Goal: Task Accomplishment & Management: Complete application form

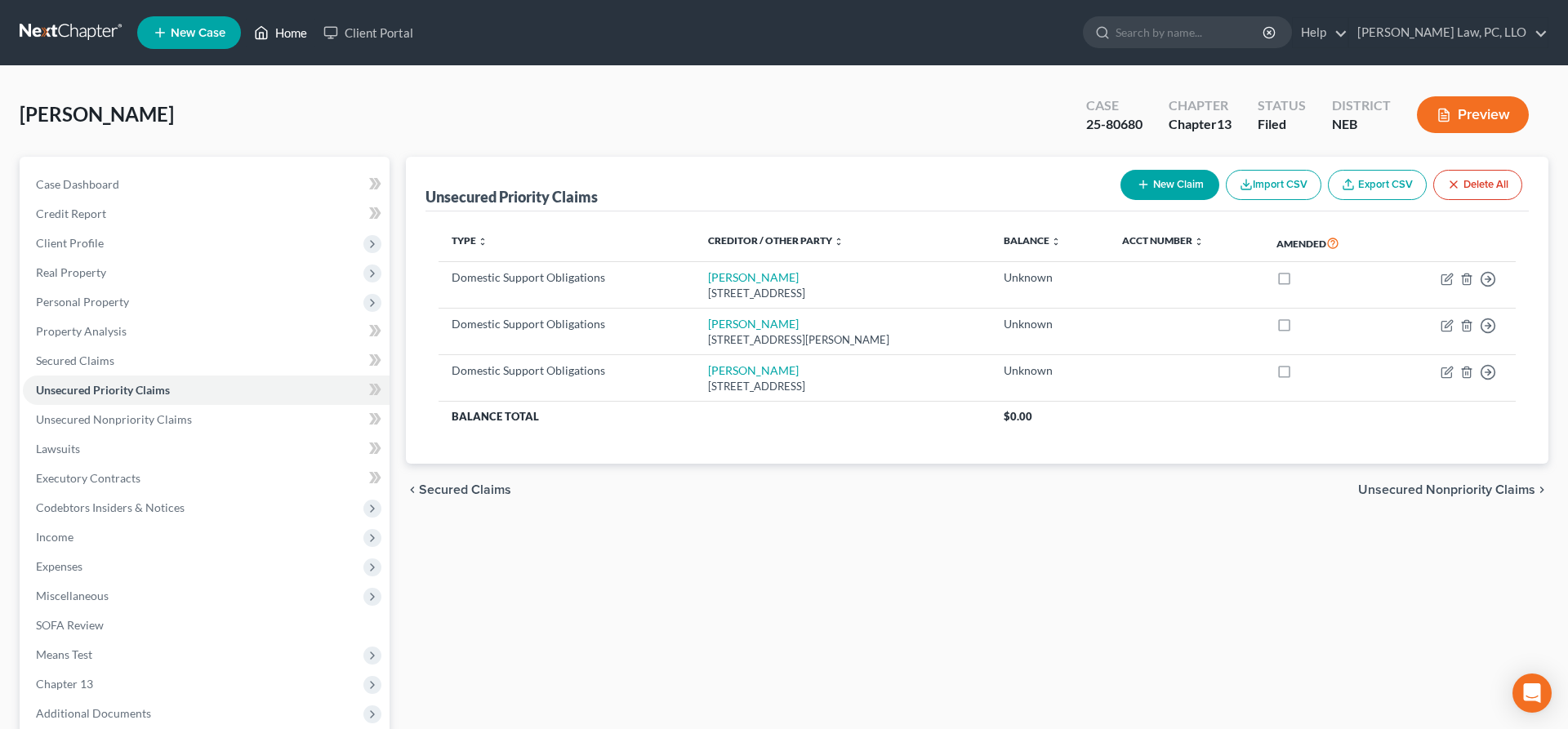
click at [271, 36] on link "Home" at bounding box center [281, 33] width 70 height 29
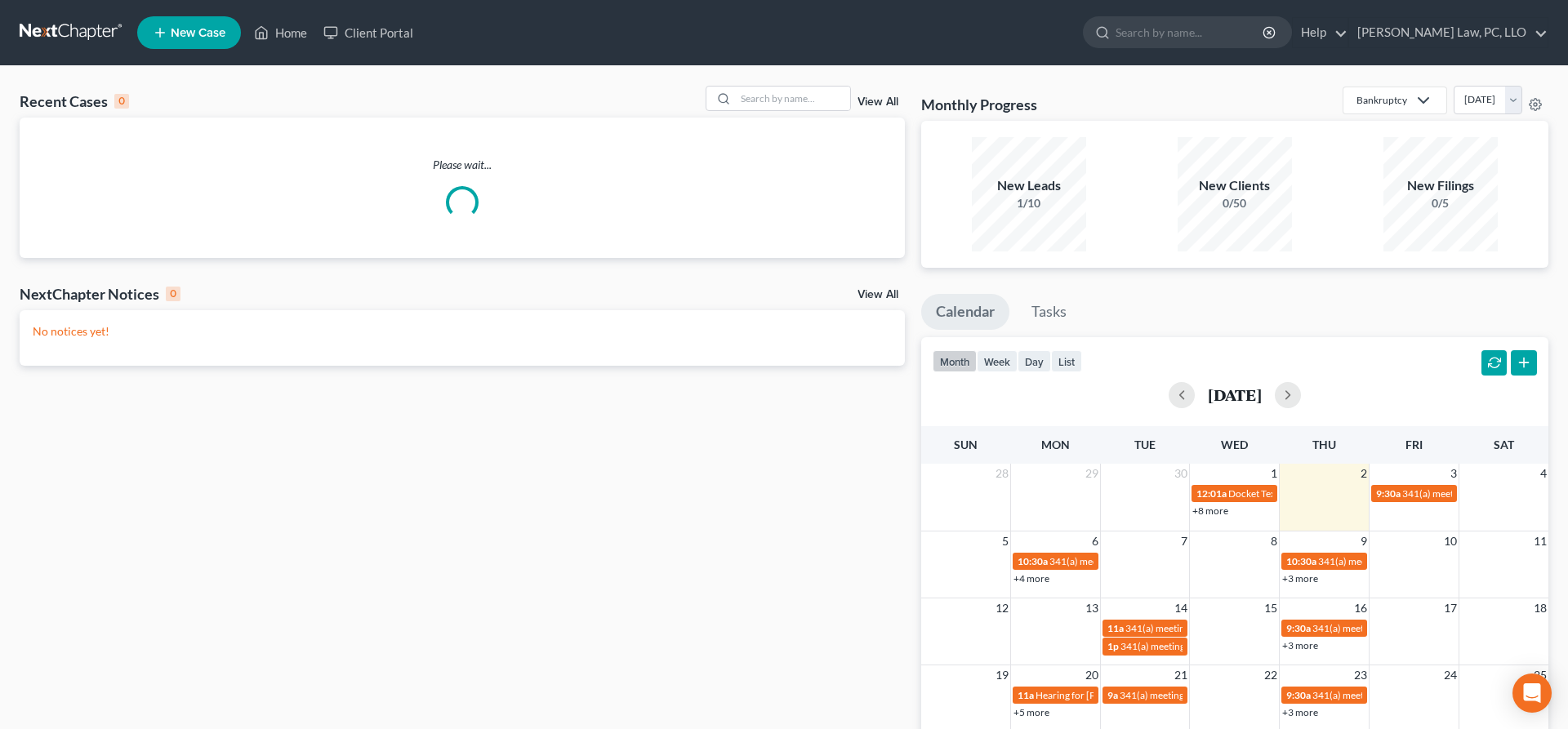
click at [184, 34] on span "New Case" at bounding box center [198, 32] width 55 height 12
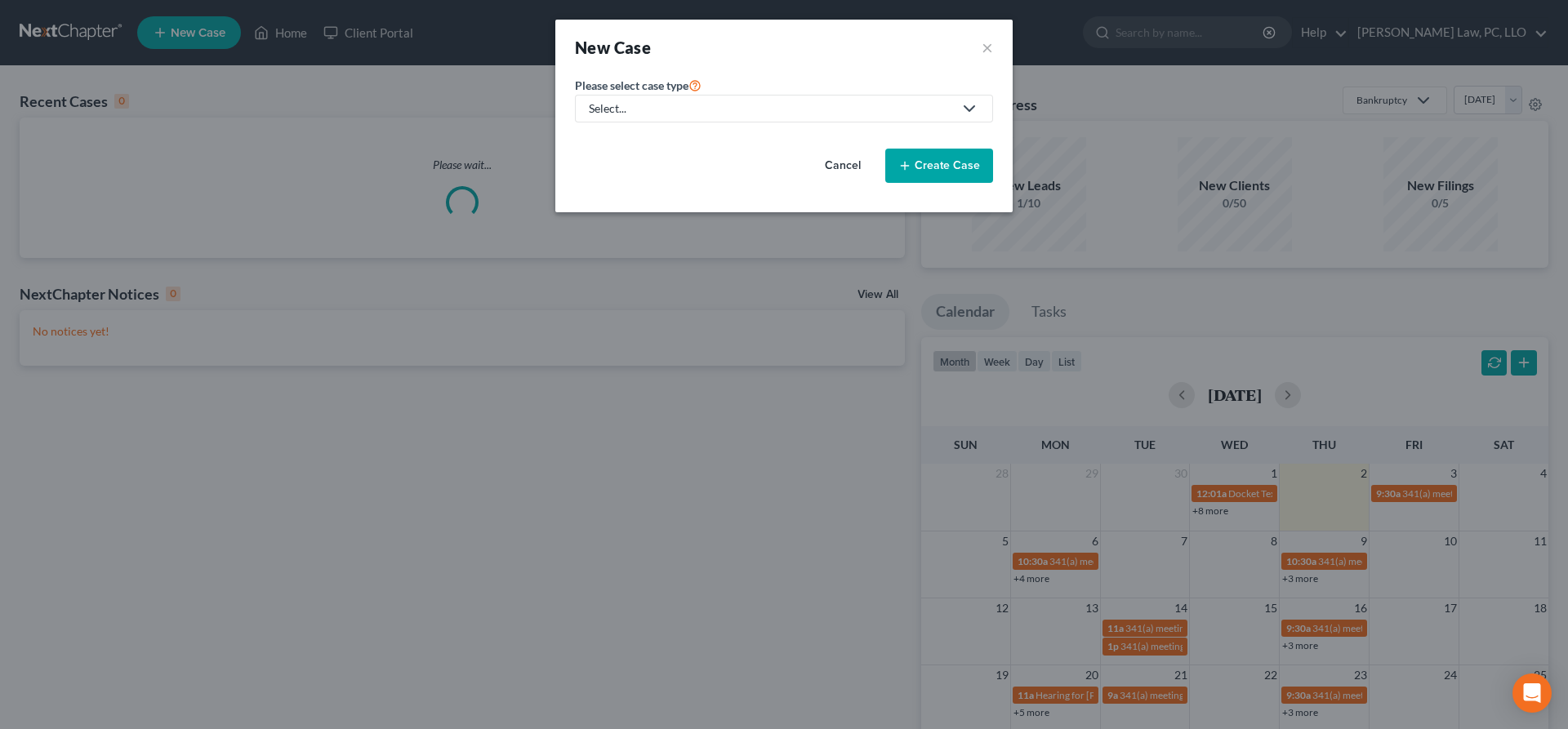
click at [806, 106] on div "Select..." at bounding box center [770, 109] width 364 height 17
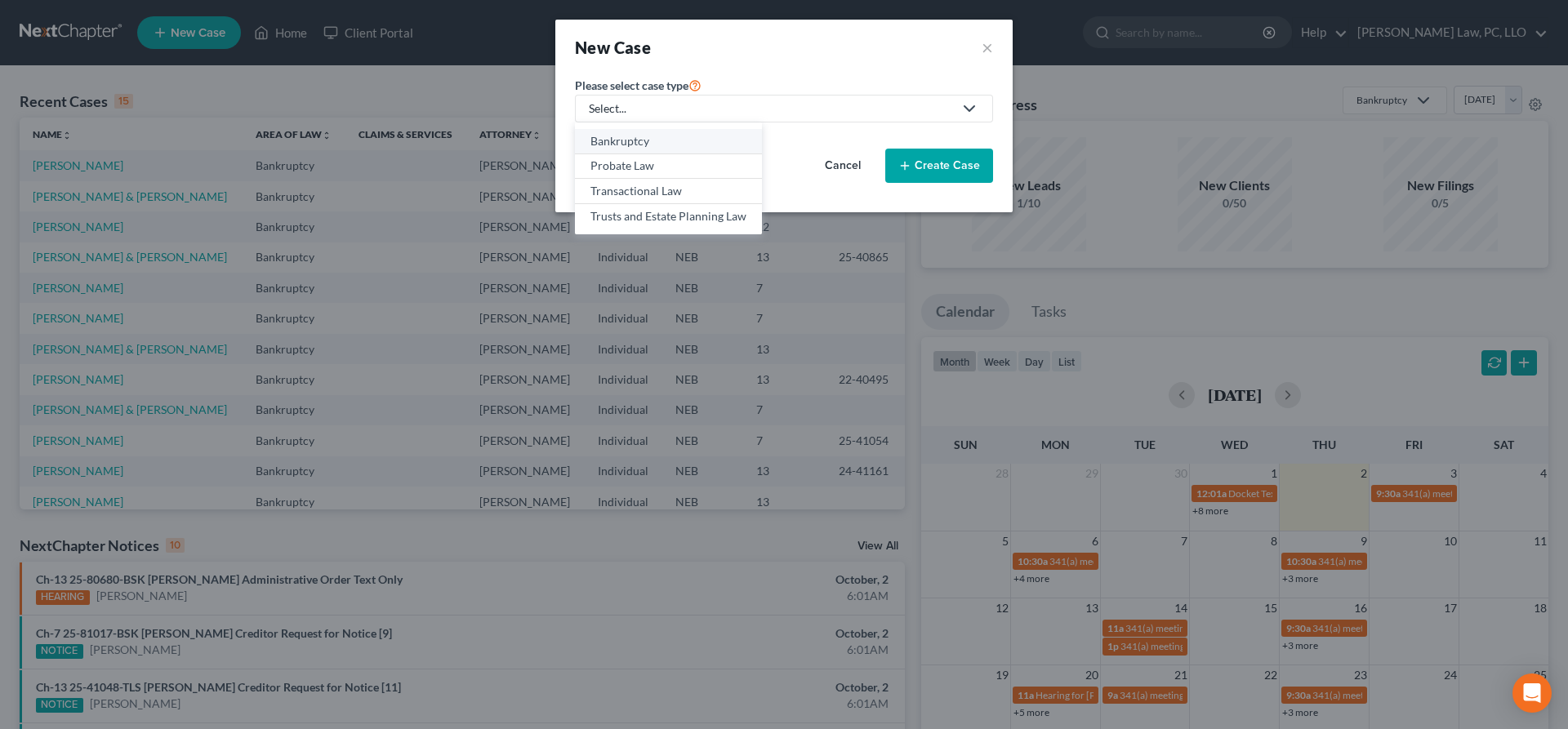
click at [655, 145] on div "Bankruptcy" at bounding box center [668, 141] width 156 height 17
select select "48"
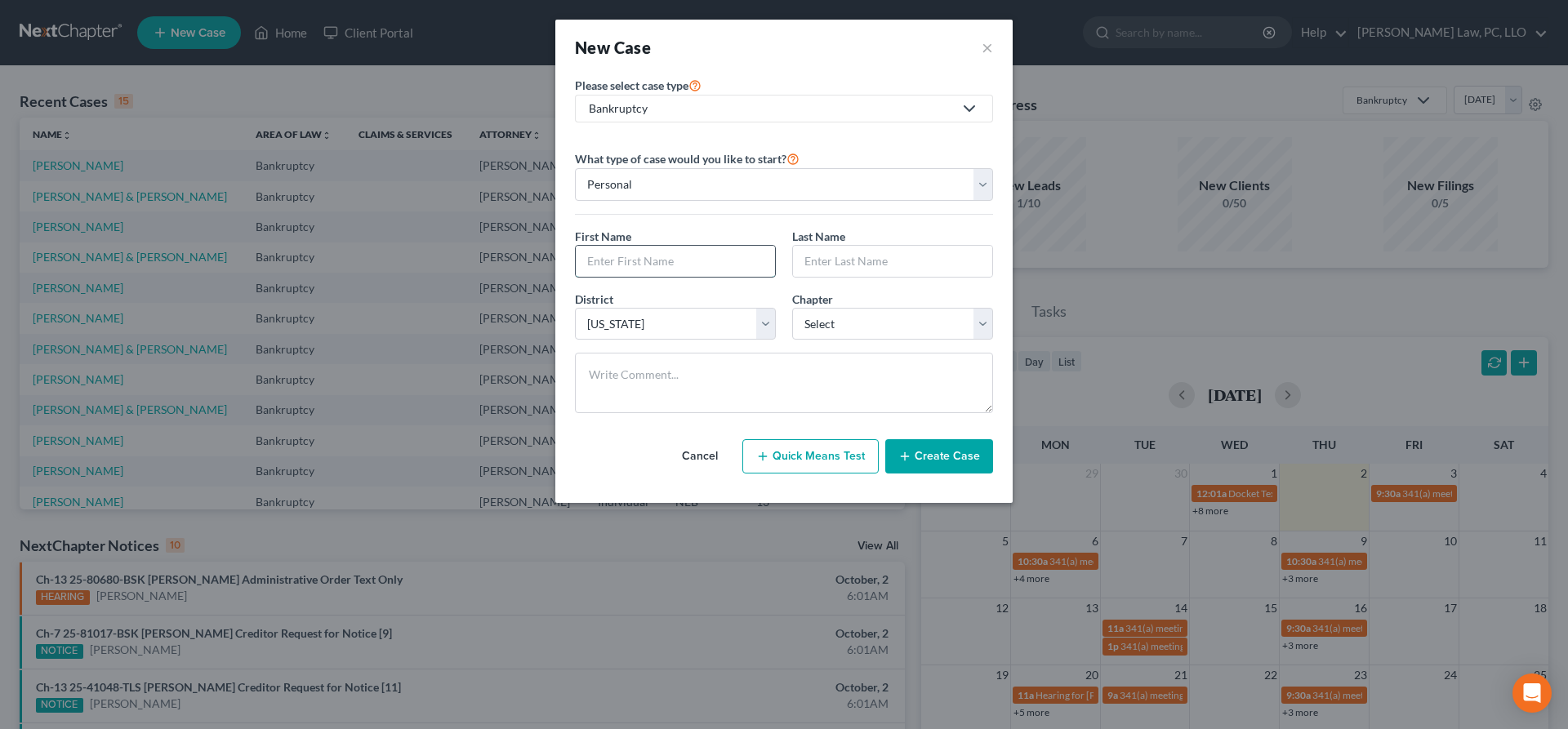
click at [677, 254] on input "text" at bounding box center [675, 261] width 199 height 31
type input "[PERSON_NAME]"
click at [792, 308] on select "Select 7 11 12 13" at bounding box center [892, 325] width 201 height 33
select select "0"
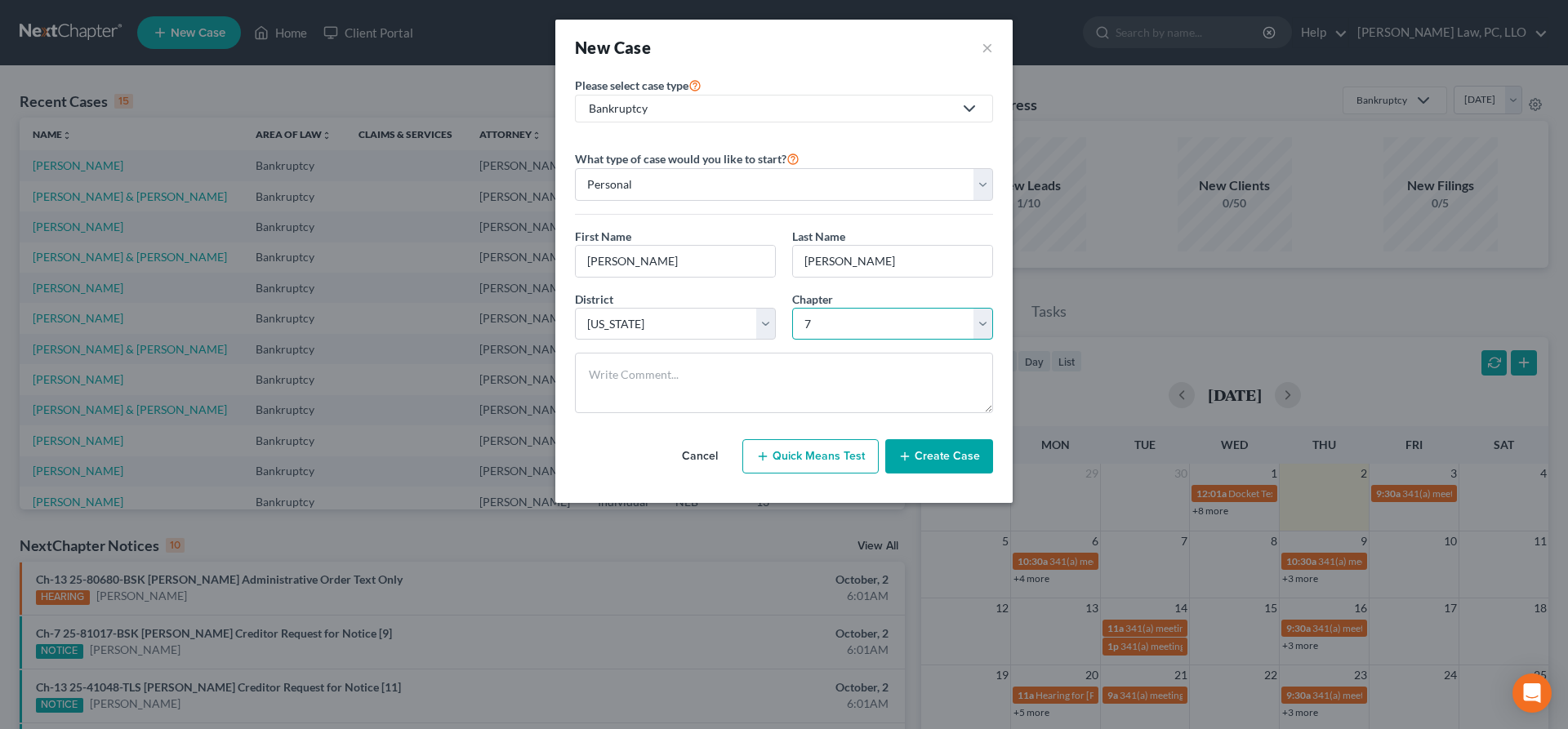
click option "7" at bounding box center [0, 0] width 0 height 0
click at [926, 461] on button "Create Case" at bounding box center [940, 456] width 108 height 34
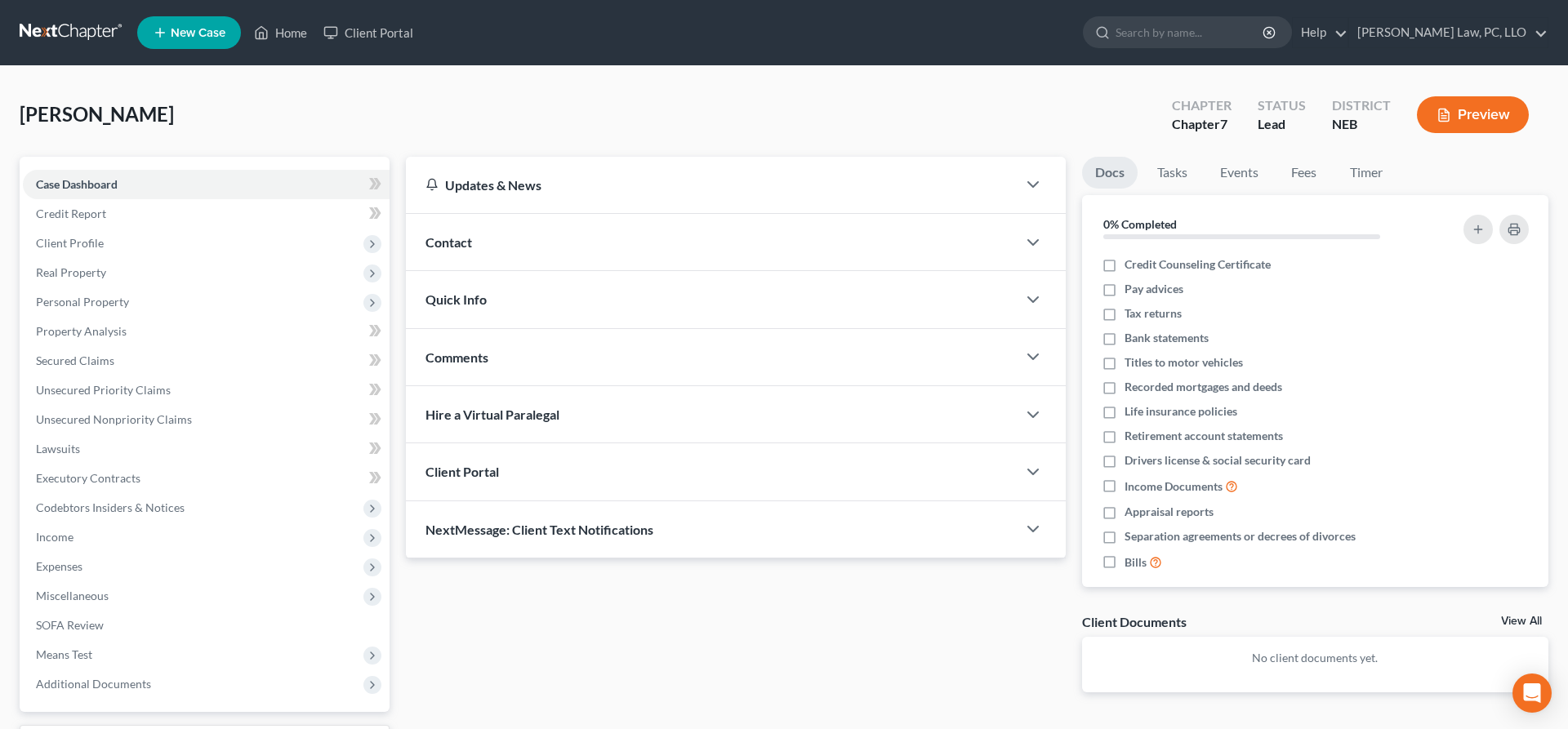
click at [448, 475] on span "Client Portal" at bounding box center [462, 471] width 73 height 16
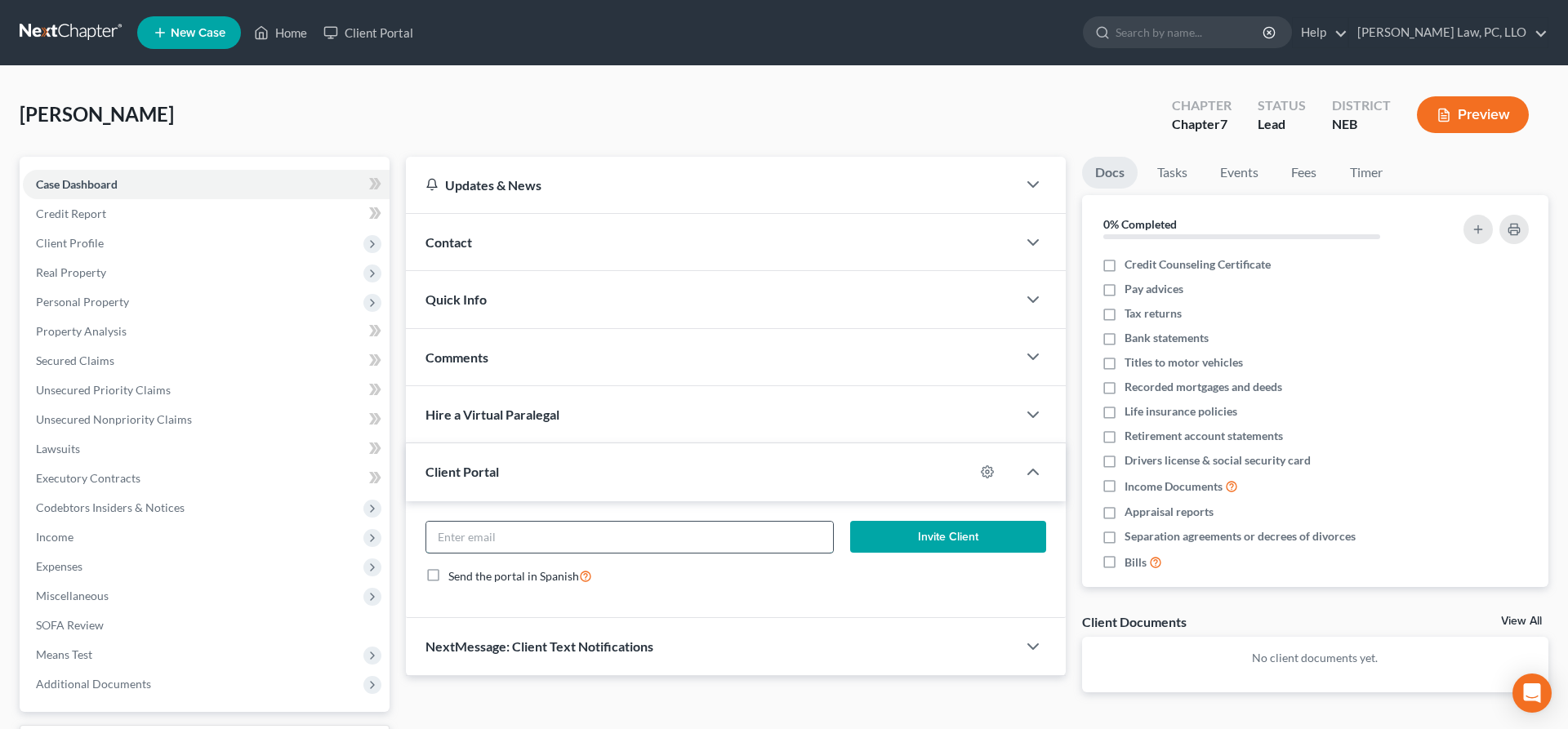
click at [545, 542] on input "email" at bounding box center [630, 537] width 407 height 31
paste input "[PERSON_NAME] <[EMAIL_ADDRESS][DOMAIN_NAME]>"
type input "[EMAIL_ADDRESS][DOMAIN_NAME]"
click at [916, 538] on button "Invite Client" at bounding box center [948, 537] width 196 height 33
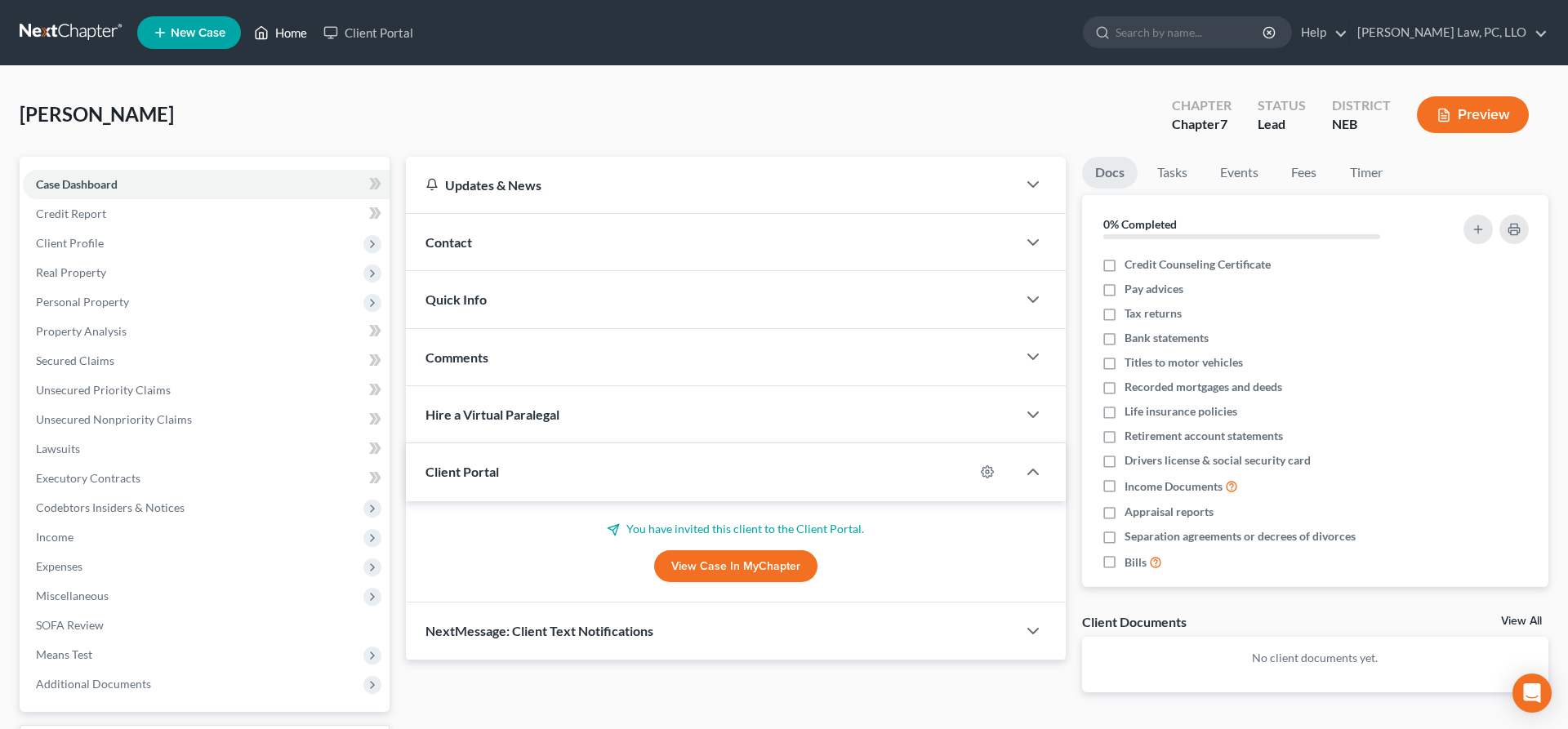
click at [288, 39] on link "Home" at bounding box center [281, 33] width 70 height 29
